Goal: Task Accomplishment & Management: Manage account settings

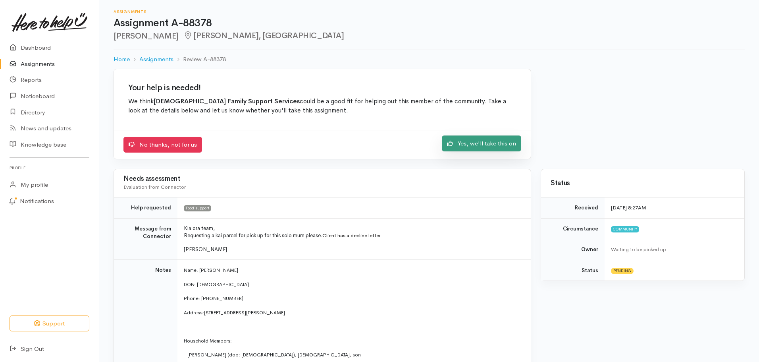
click at [480, 145] on link "Yes, we'll take this on" at bounding box center [481, 143] width 79 height 16
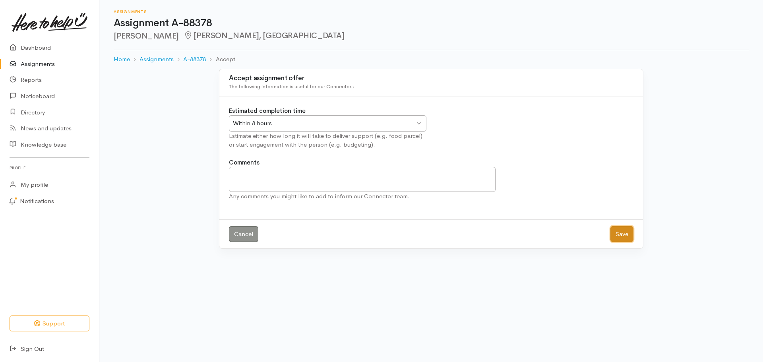
click at [623, 232] on button "Save" at bounding box center [621, 234] width 23 height 16
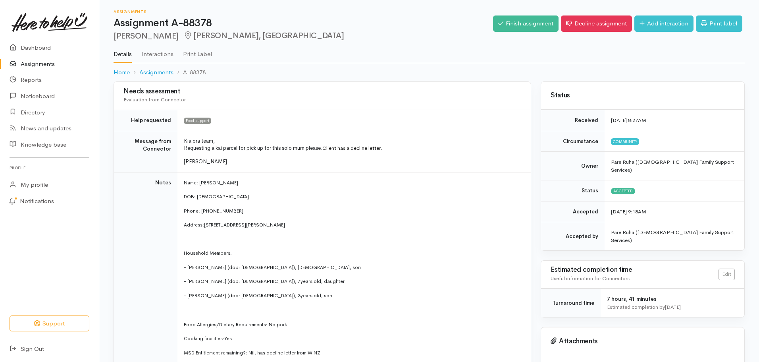
click at [35, 65] on link "Assignments" at bounding box center [49, 64] width 99 height 16
